Goal: Information Seeking & Learning: Understand process/instructions

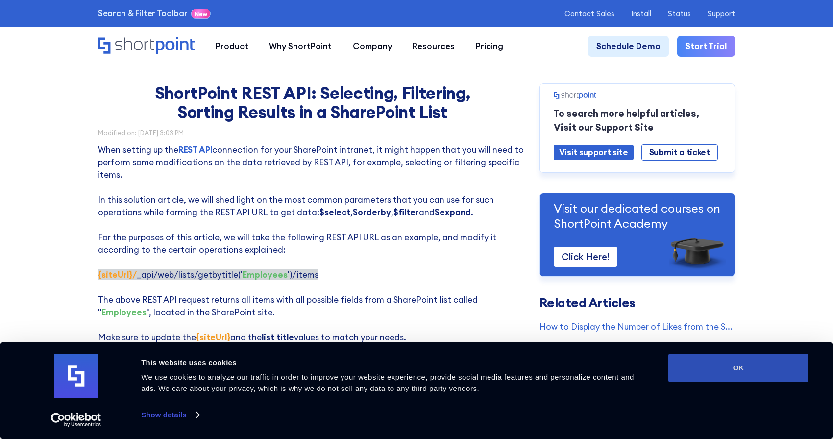
click at [743, 370] on button "OK" at bounding box center [738, 368] width 140 height 28
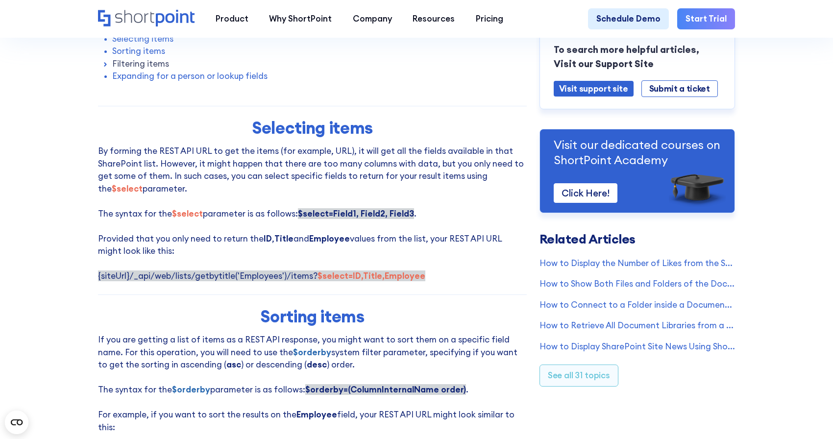
scroll to position [429, 0]
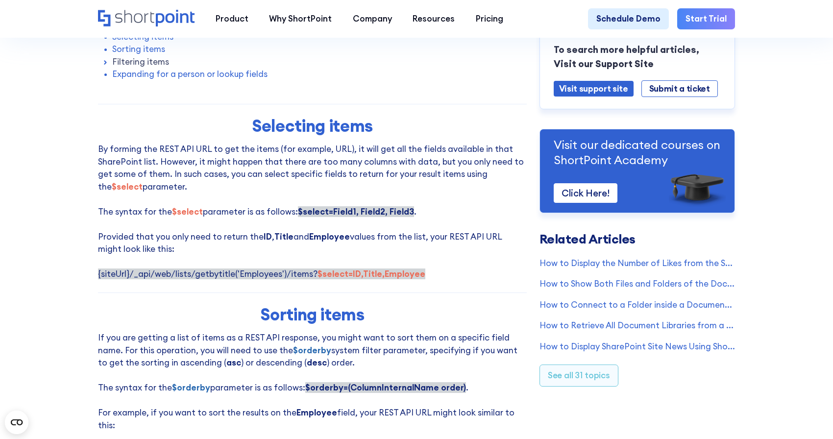
click at [422, 268] on p "By forming the REST API URL to get the items (for example, URL), it will get al…" at bounding box center [312, 212] width 429 height 138
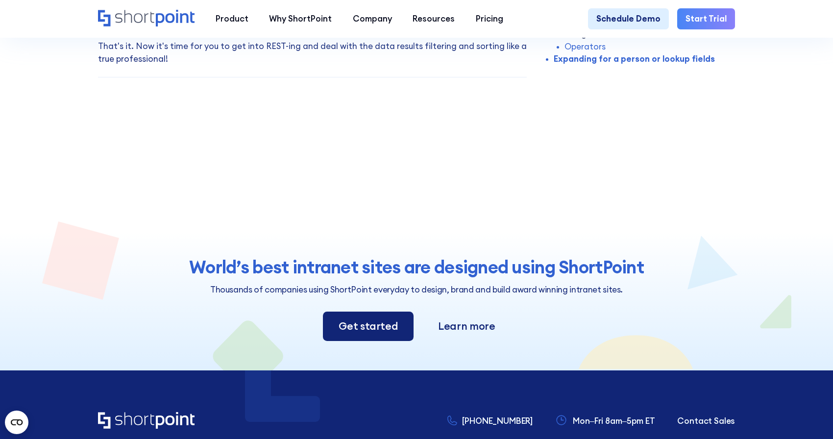
scroll to position [2521, 0]
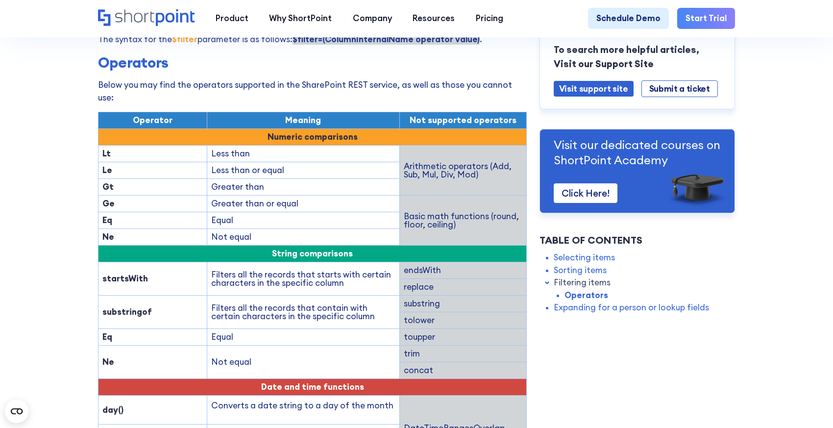
scroll to position [1706, 0]
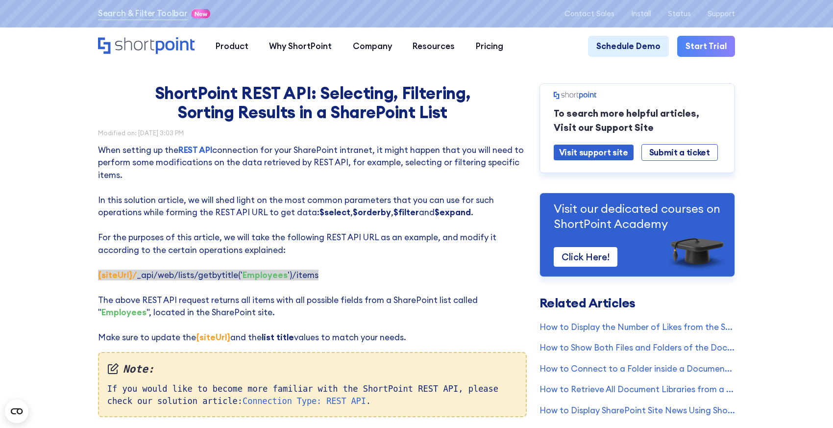
click at [336, 195] on p "When setting up the REST API connection for your SharePoint intranet, it might …" at bounding box center [312, 244] width 429 height 200
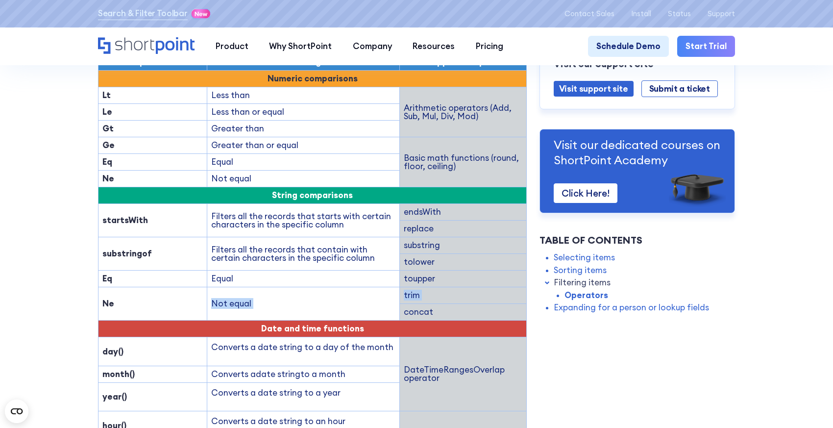
drag, startPoint x: 444, startPoint y: 266, endPoint x: 381, endPoint y: 254, distance: 64.7
click at [381, 254] on tbody "Operator Meaning Not supported operators Numeric comparisons Lt Less than Arith…" at bounding box center [312, 275] width 429 height 443
click at [315, 287] on td "Not equal" at bounding box center [303, 303] width 193 height 33
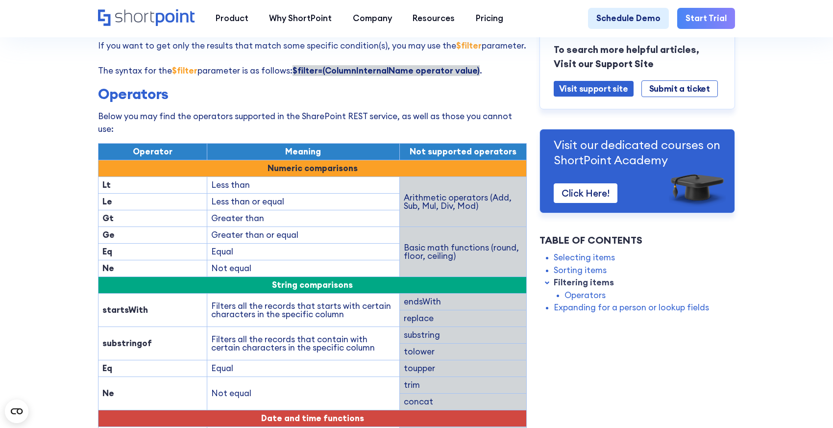
scroll to position [1221, 0]
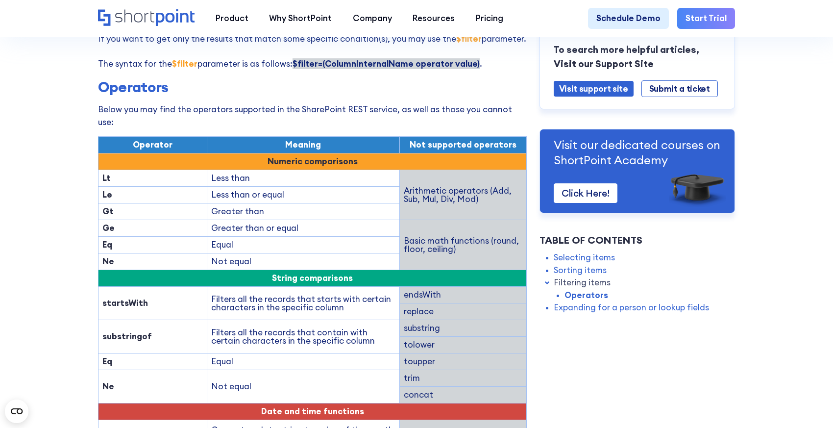
click at [452, 287] on td "endsWith" at bounding box center [462, 295] width 127 height 17
click at [449, 303] on td "replace" at bounding box center [462, 311] width 127 height 17
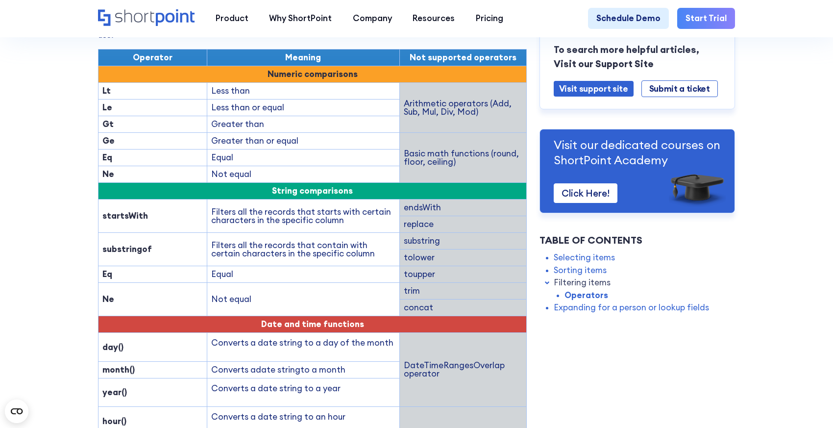
scroll to position [1317, 0]
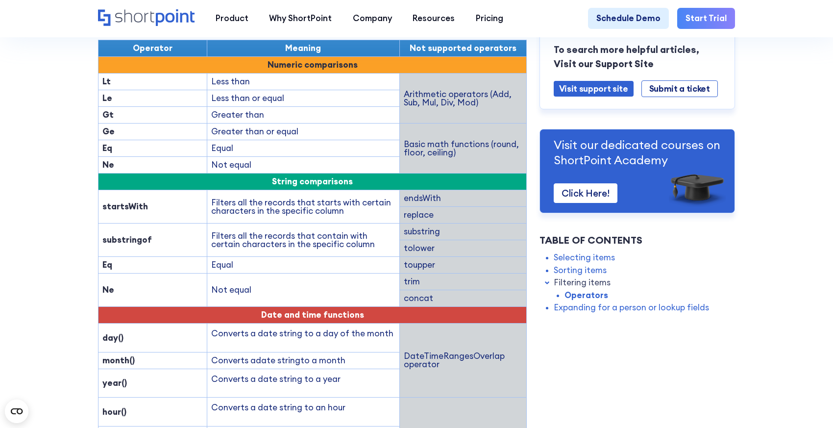
click at [253, 223] on td "Filters all the records that contain with certain characters in the specific co…" at bounding box center [303, 239] width 193 height 33
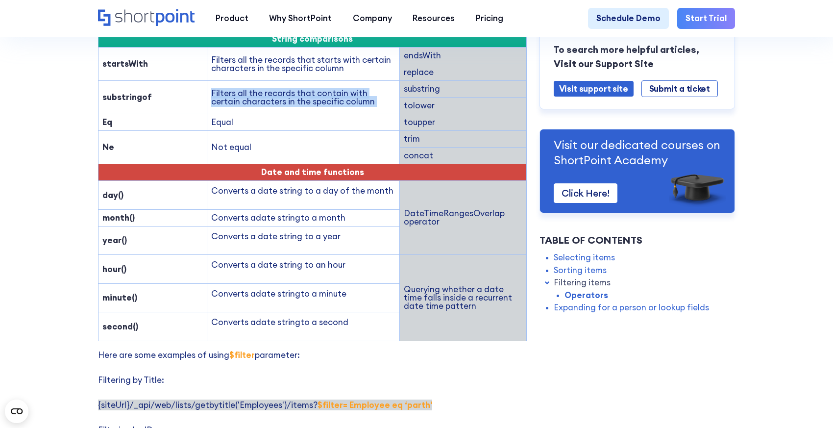
scroll to position [1430, 0]
